Goal: Find specific page/section: Find specific page/section

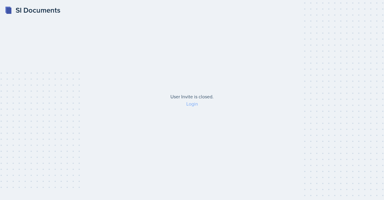
click at [191, 105] on link "Login" at bounding box center [192, 103] width 12 height 7
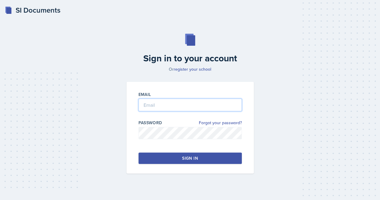
click at [186, 106] on input "email" at bounding box center [189, 104] width 103 height 13
type input "[EMAIL_ADDRESS][DOMAIN_NAME]"
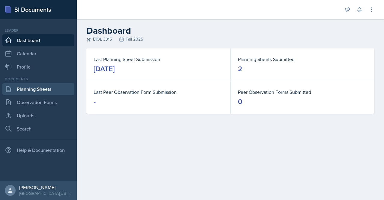
click at [36, 84] on link "Planning Sheets" at bounding box center [38, 89] width 72 height 12
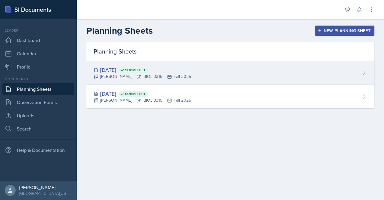
click at [231, 70] on div "[DATE] Submitted [PERSON_NAME] BIOL 3315 Fall 2025" at bounding box center [230, 73] width 288 height 24
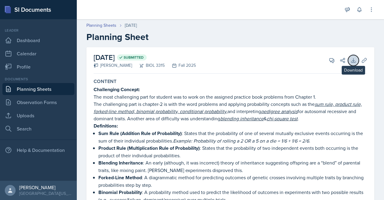
click at [351, 58] on icon at bounding box center [354, 60] width 6 height 6
